Goal: Task Accomplishment & Management: Manage account settings

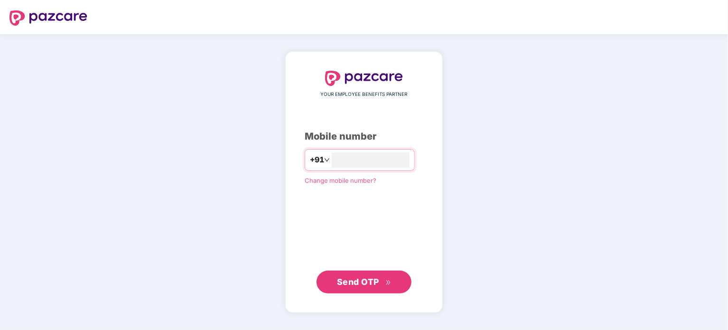
type input "**********"
click at [338, 282] on span "Send OTP" at bounding box center [358, 282] width 42 height 10
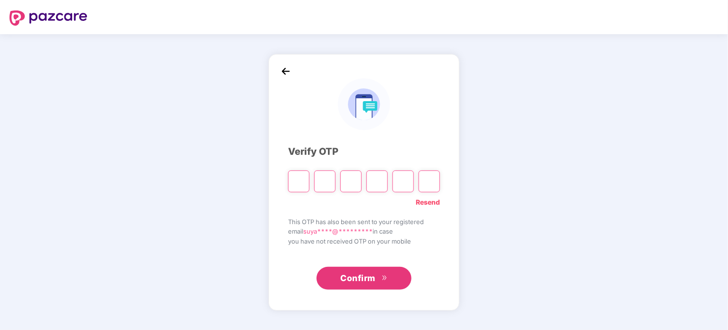
paste input "*"
type input "*"
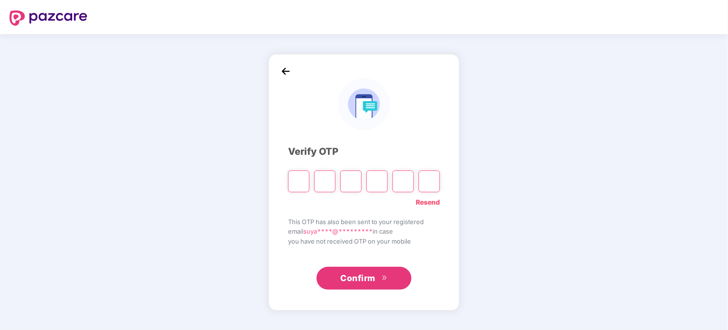
type input "*"
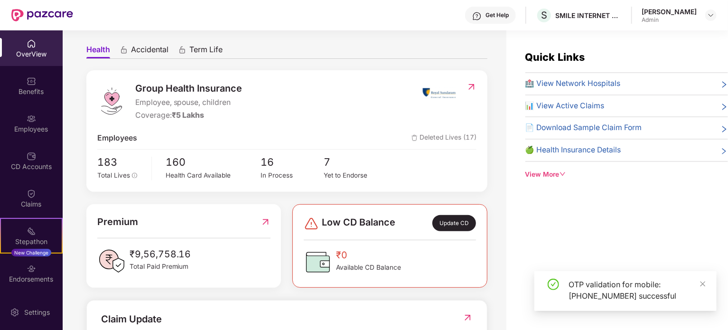
scroll to position [47, 0]
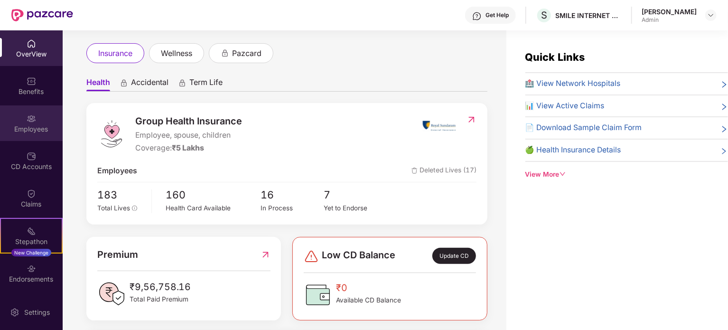
click at [27, 121] on img at bounding box center [31, 118] width 9 height 9
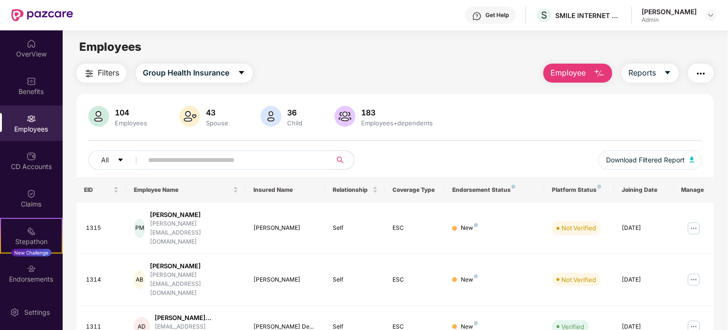
click at [220, 157] on input "text" at bounding box center [233, 160] width 170 height 14
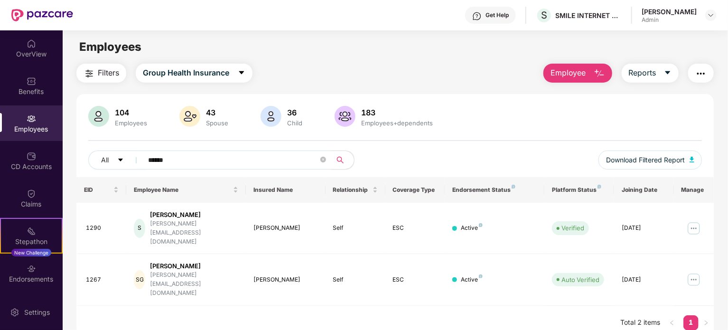
type input "******"
click at [691, 272] on img at bounding box center [694, 279] width 15 height 15
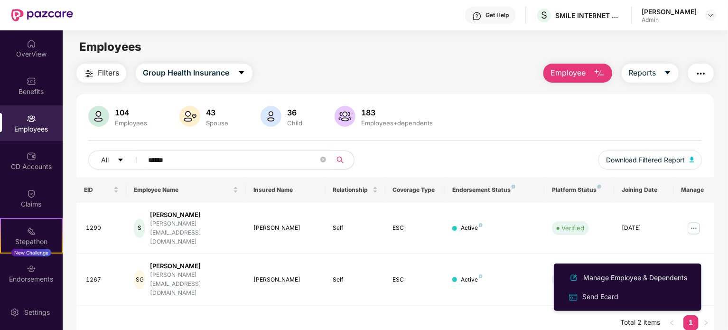
click at [616, 112] on div "104 Employees 43 Spouse 36 Child 183 Employees+dependents" at bounding box center [395, 117] width 614 height 23
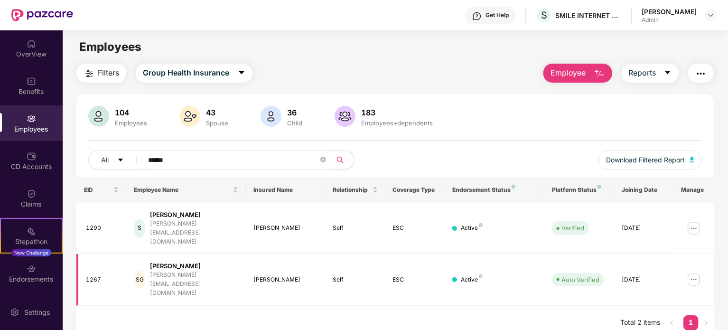
click at [693, 272] on img at bounding box center [694, 279] width 15 height 15
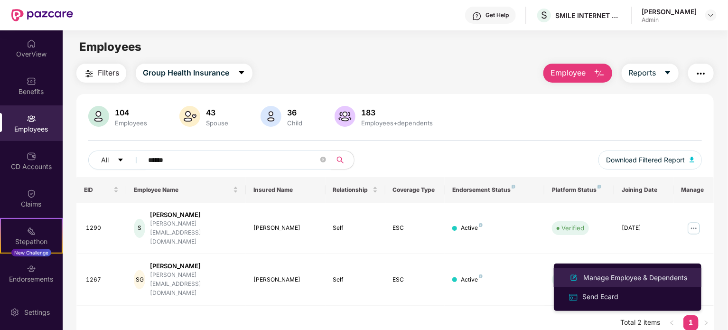
click at [614, 281] on div "Manage Employee & Dependents" at bounding box center [636, 278] width 108 height 10
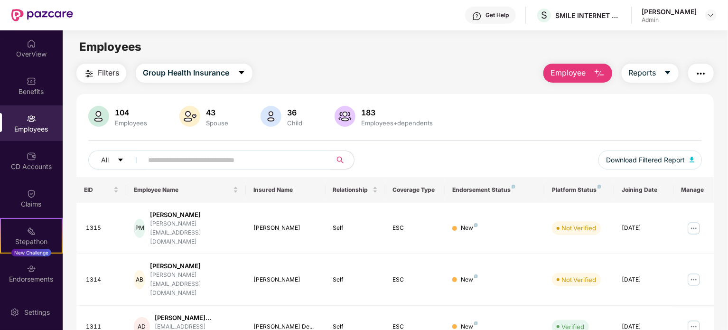
click at [582, 72] on span "Employee" at bounding box center [569, 73] width 36 height 12
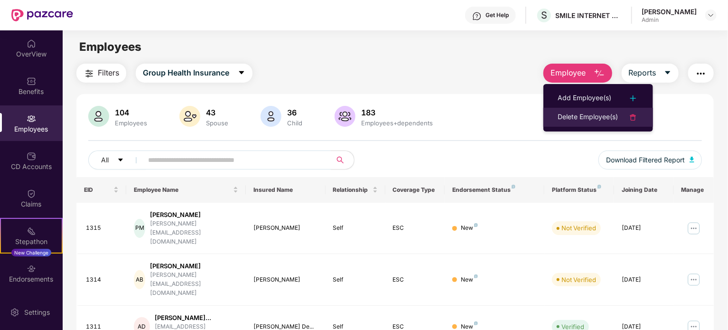
click at [576, 123] on div "Delete Employee(s)" at bounding box center [588, 117] width 60 height 11
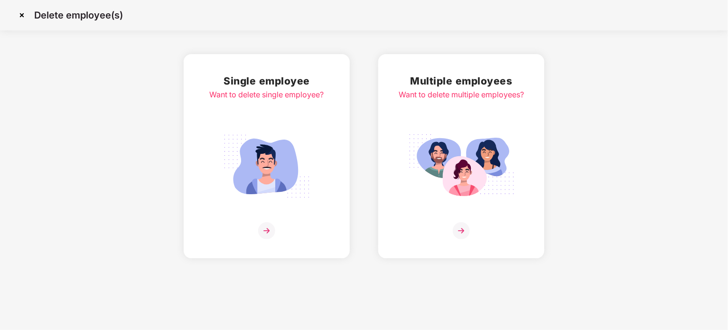
click at [274, 140] on img at bounding box center [267, 166] width 106 height 74
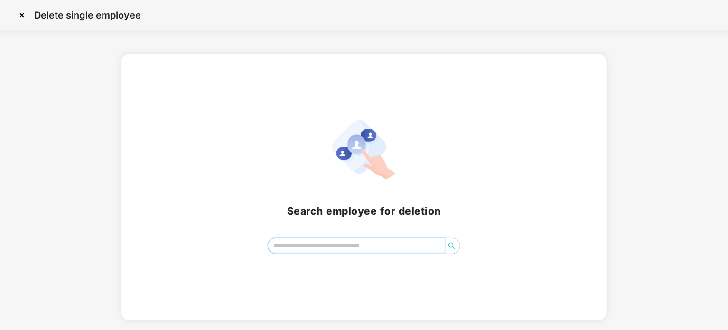
drag, startPoint x: 304, startPoint y: 241, endPoint x: 303, endPoint y: 222, distance: 19.0
click at [303, 231] on div "Search employee for deletion" at bounding box center [364, 187] width 463 height 134
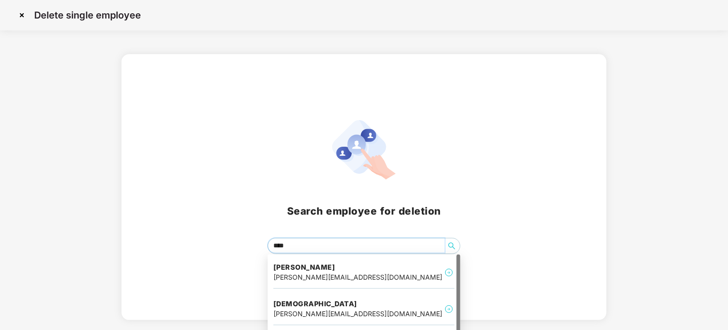
type input "*****"
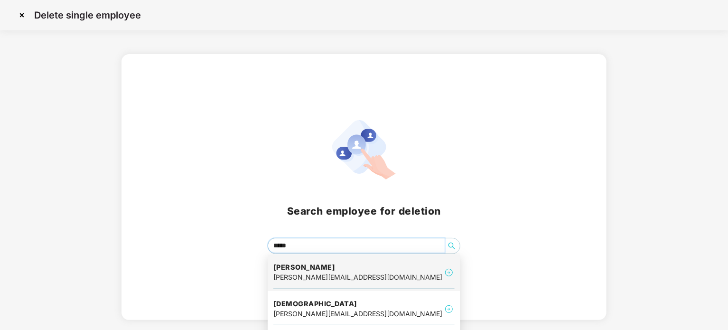
click at [311, 269] on h4 "[PERSON_NAME]" at bounding box center [358, 267] width 169 height 9
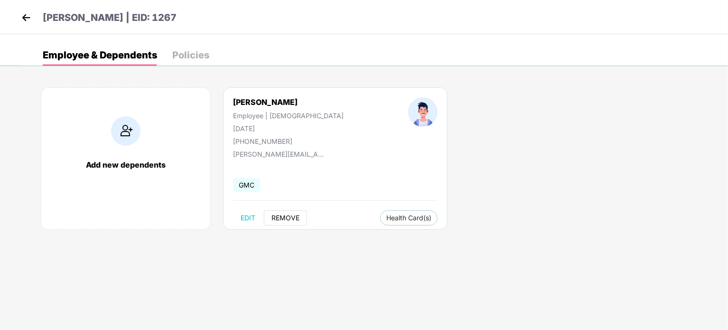
click at [284, 219] on span "REMOVE" at bounding box center [286, 218] width 28 height 8
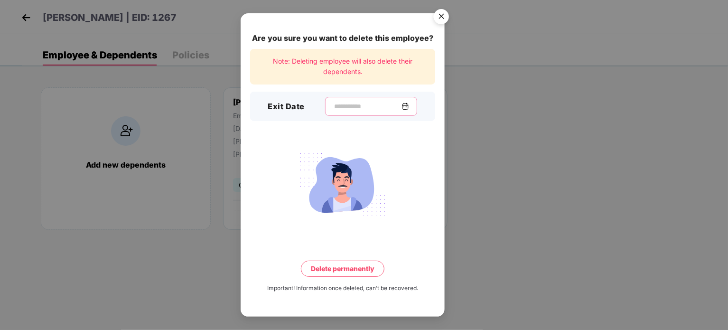
click at [340, 104] on input at bounding box center [367, 107] width 68 height 10
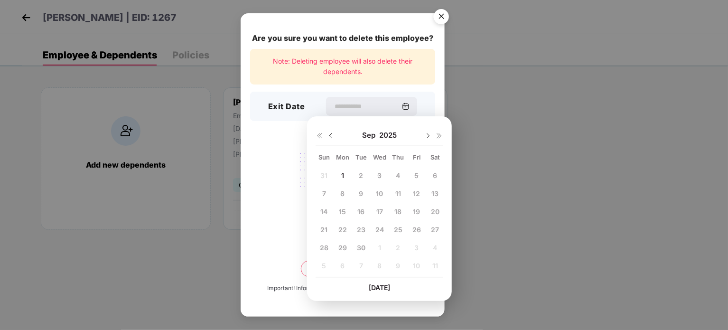
click at [332, 142] on div "[DATE]" at bounding box center [380, 135] width 128 height 19
click at [332, 136] on img at bounding box center [331, 136] width 8 height 8
click at [419, 249] on span "29" at bounding box center [417, 248] width 9 height 8
type input "**********"
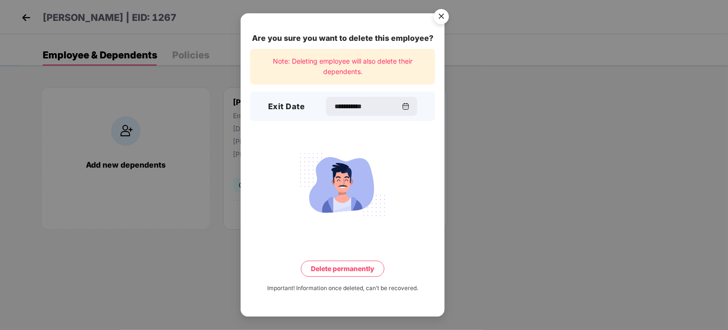
click at [358, 266] on button "Delete permanently" at bounding box center [343, 269] width 84 height 16
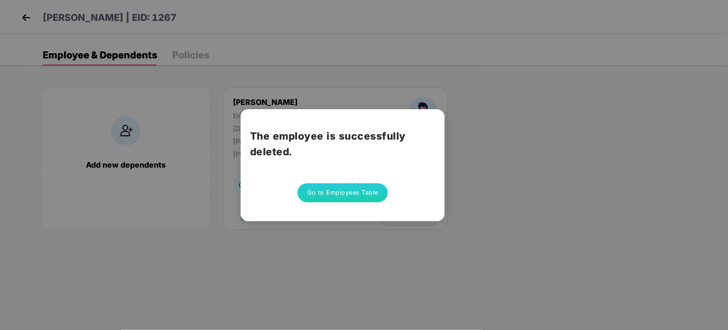
click at [345, 188] on button "Go to Employees Table" at bounding box center [343, 192] width 90 height 19
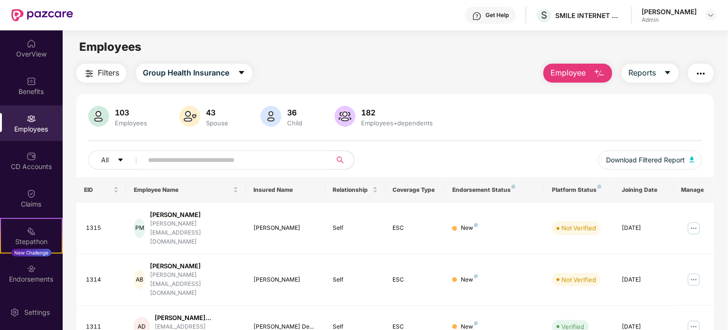
click at [186, 154] on input "text" at bounding box center [233, 160] width 170 height 14
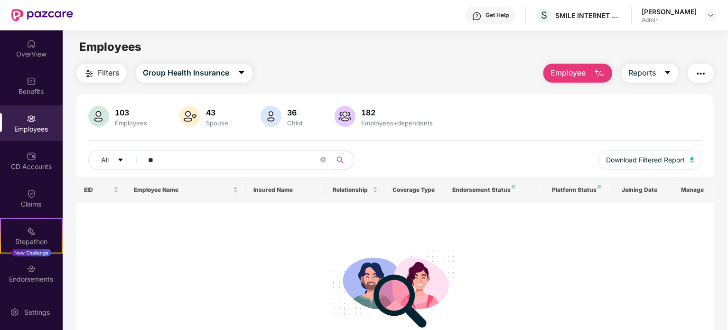
type input "*"
